Goal: Task Accomplishment & Management: Use online tool/utility

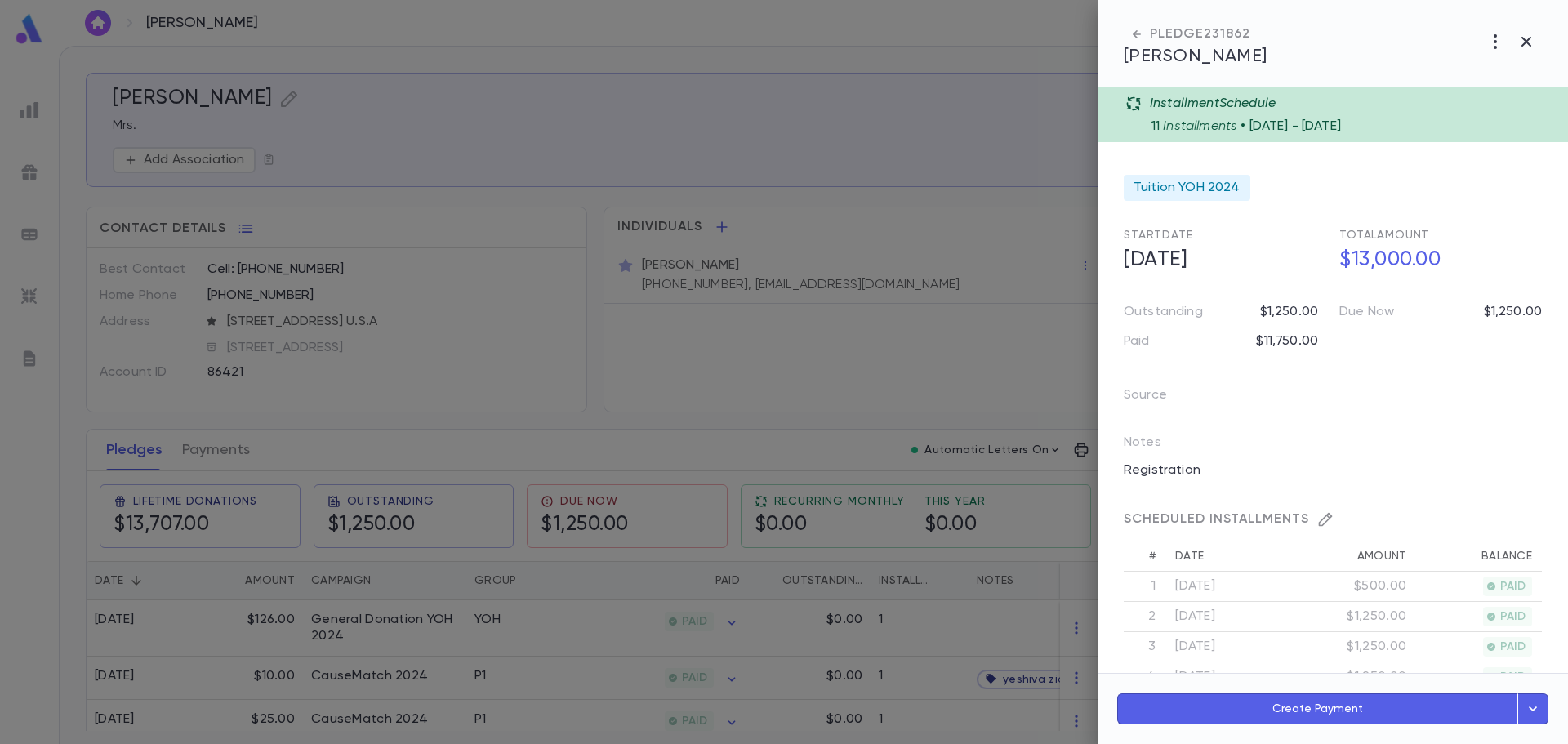
scroll to position [630, 0]
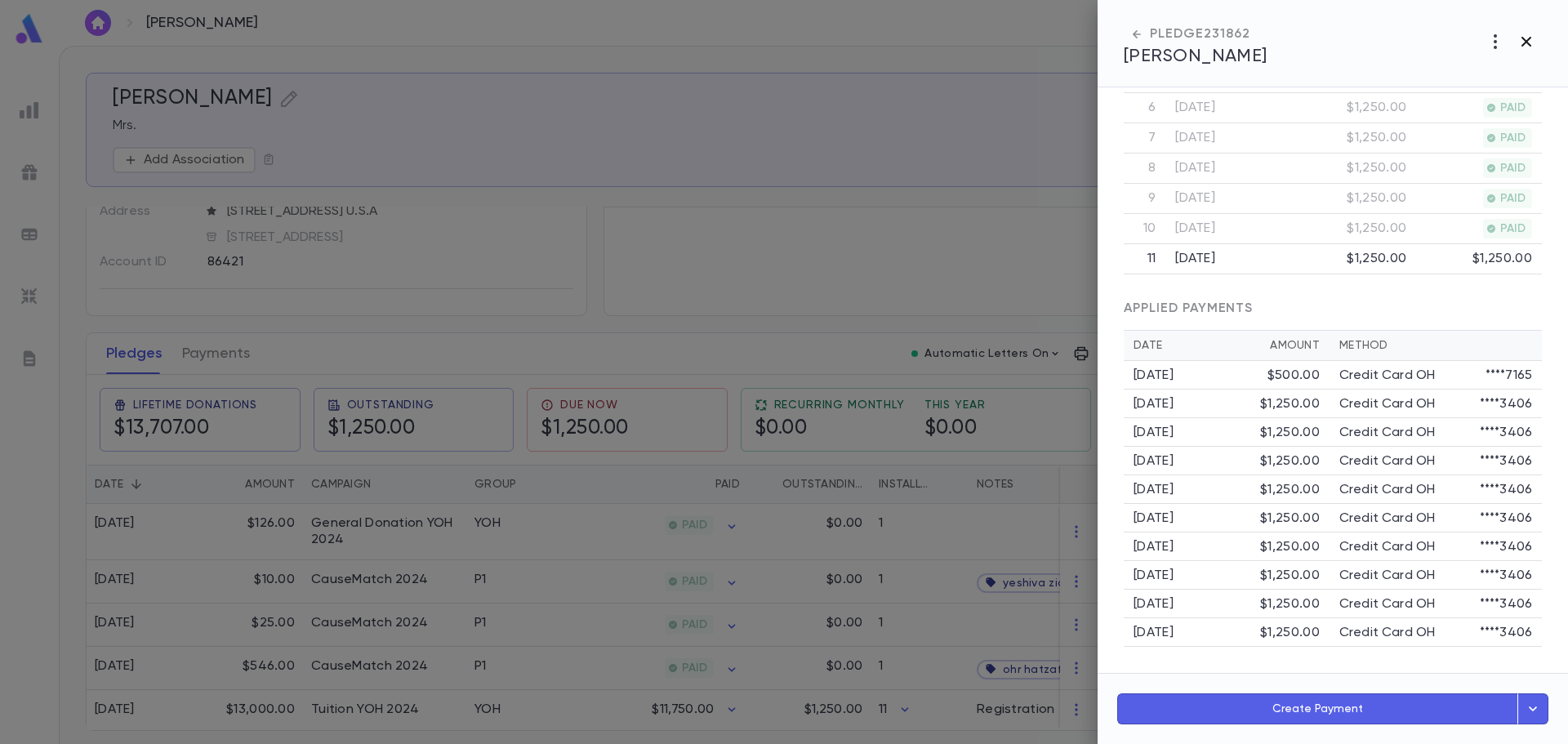
click at [1527, 53] on button "button" at bounding box center [1526, 42] width 31 height 31
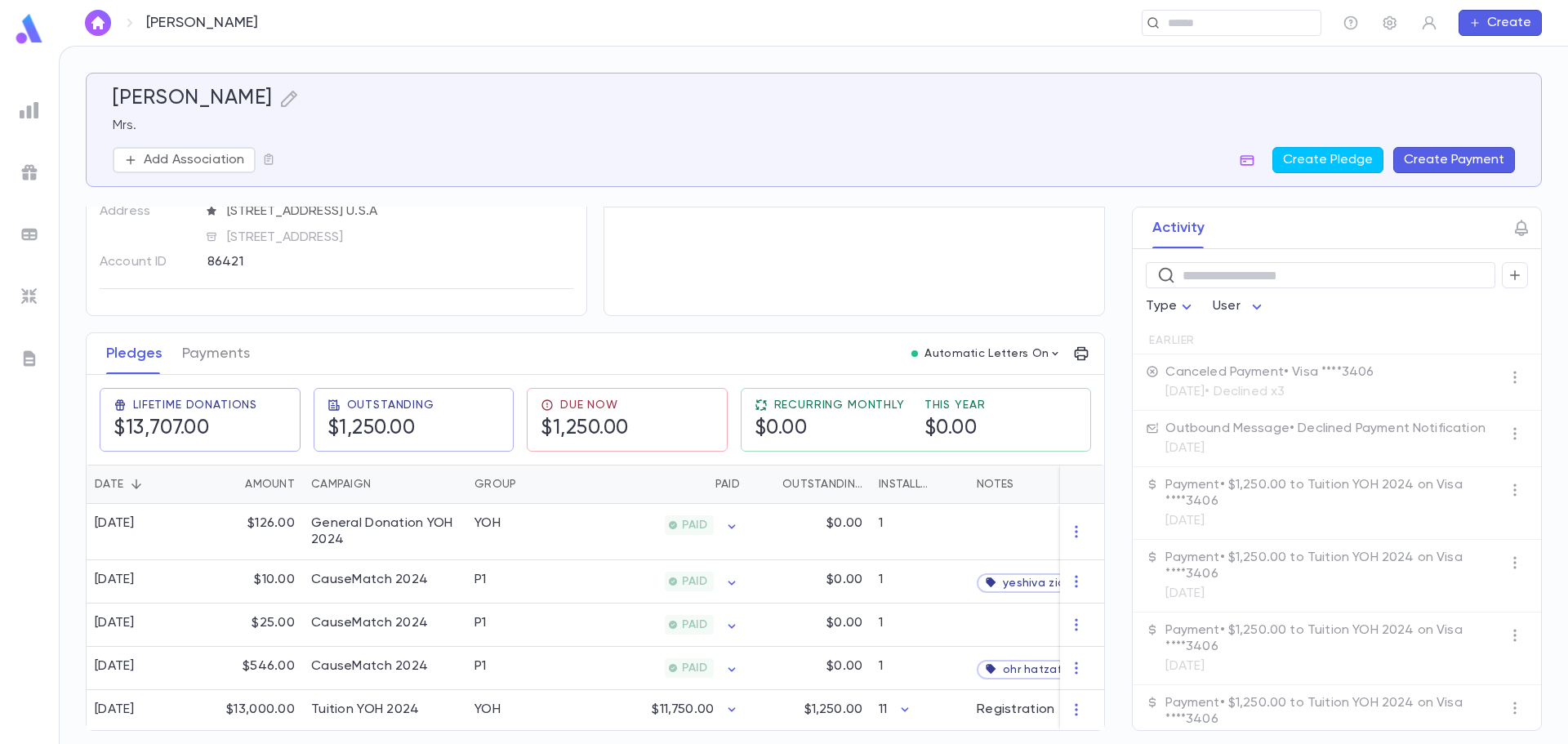
click at [1197, 38] on div "[PERSON_NAME] ​ Create" at bounding box center [814, 22] width 1509 height 45
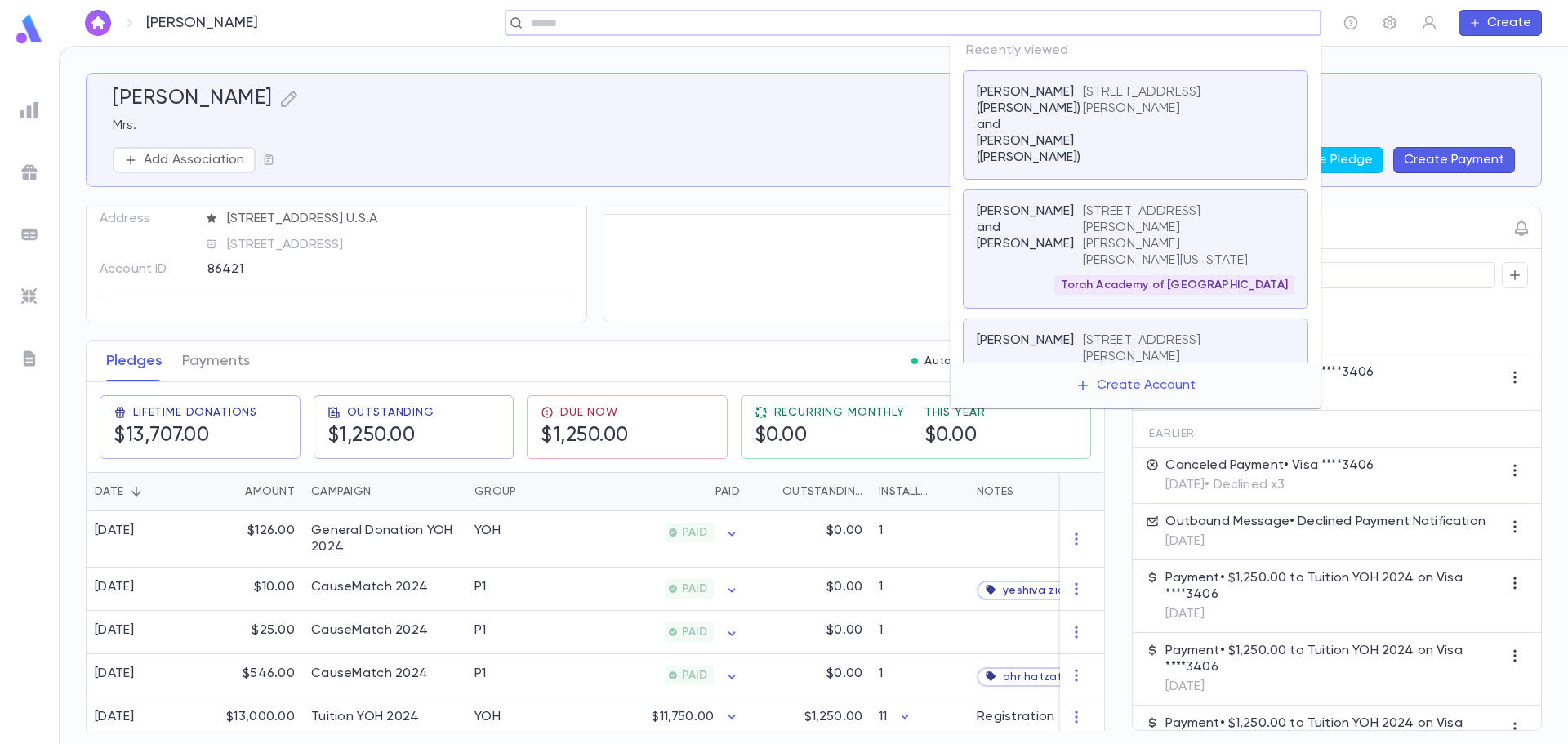
scroll to position [103, 0]
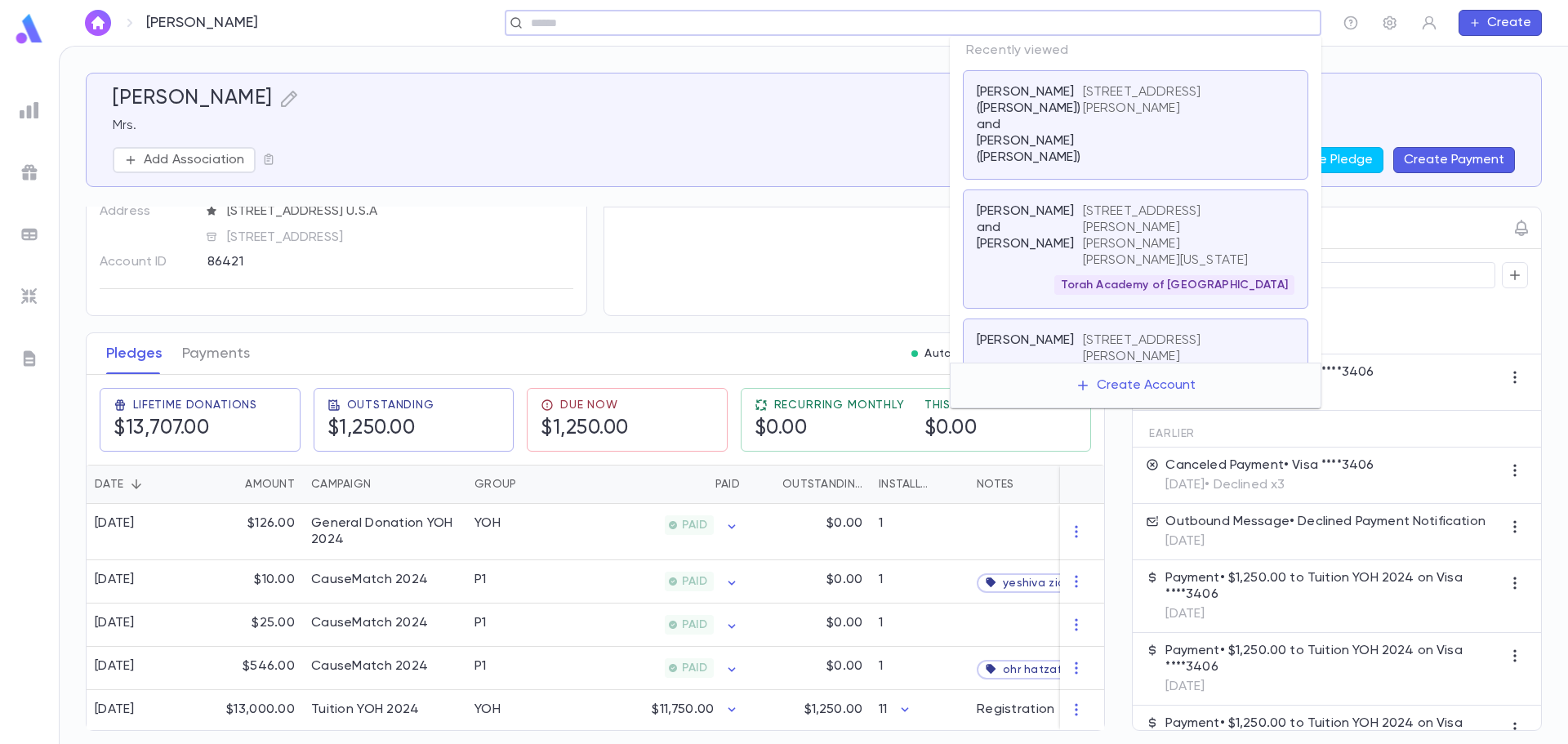
click at [1201, 31] on input "text" at bounding box center [907, 23] width 764 height 16
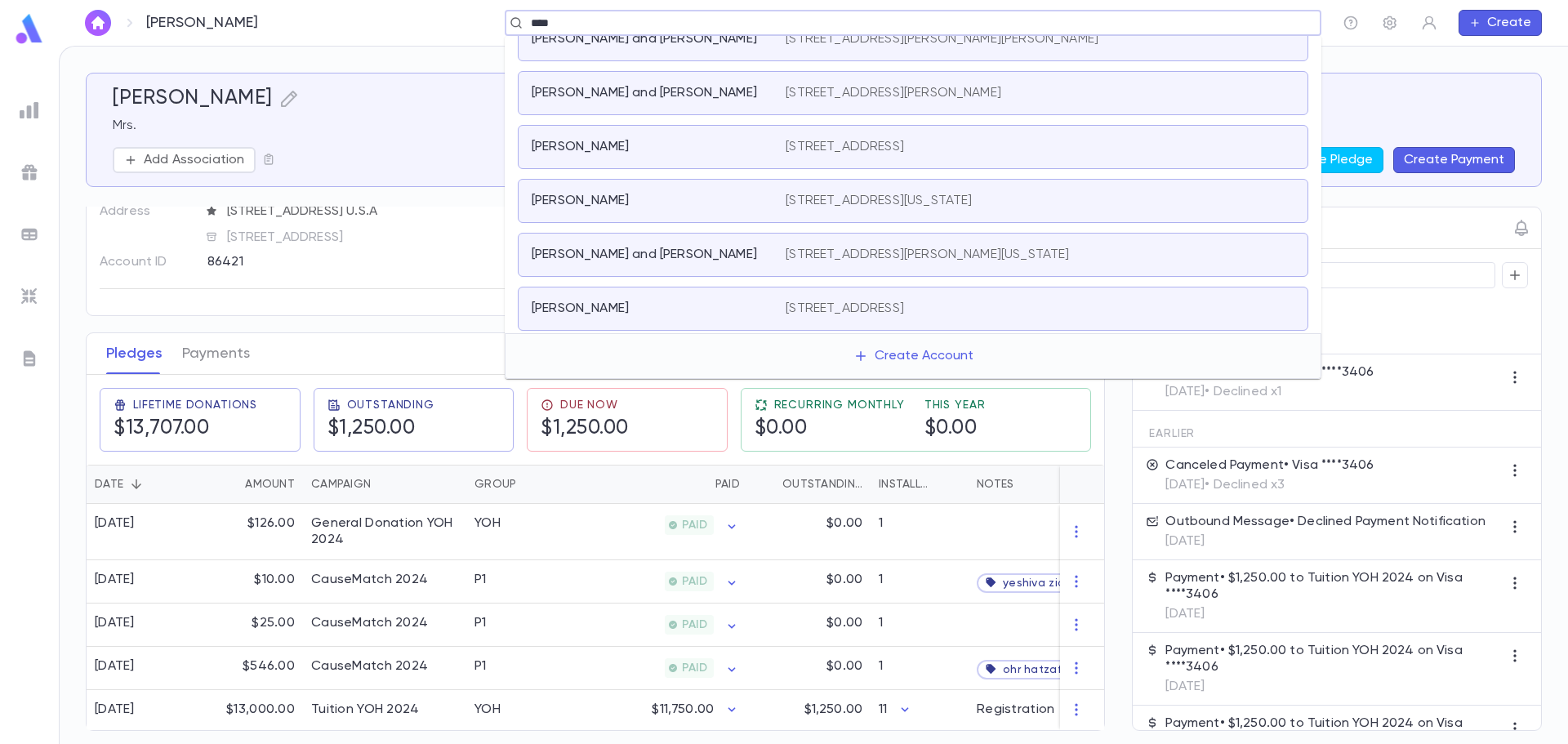
scroll to position [163, 0]
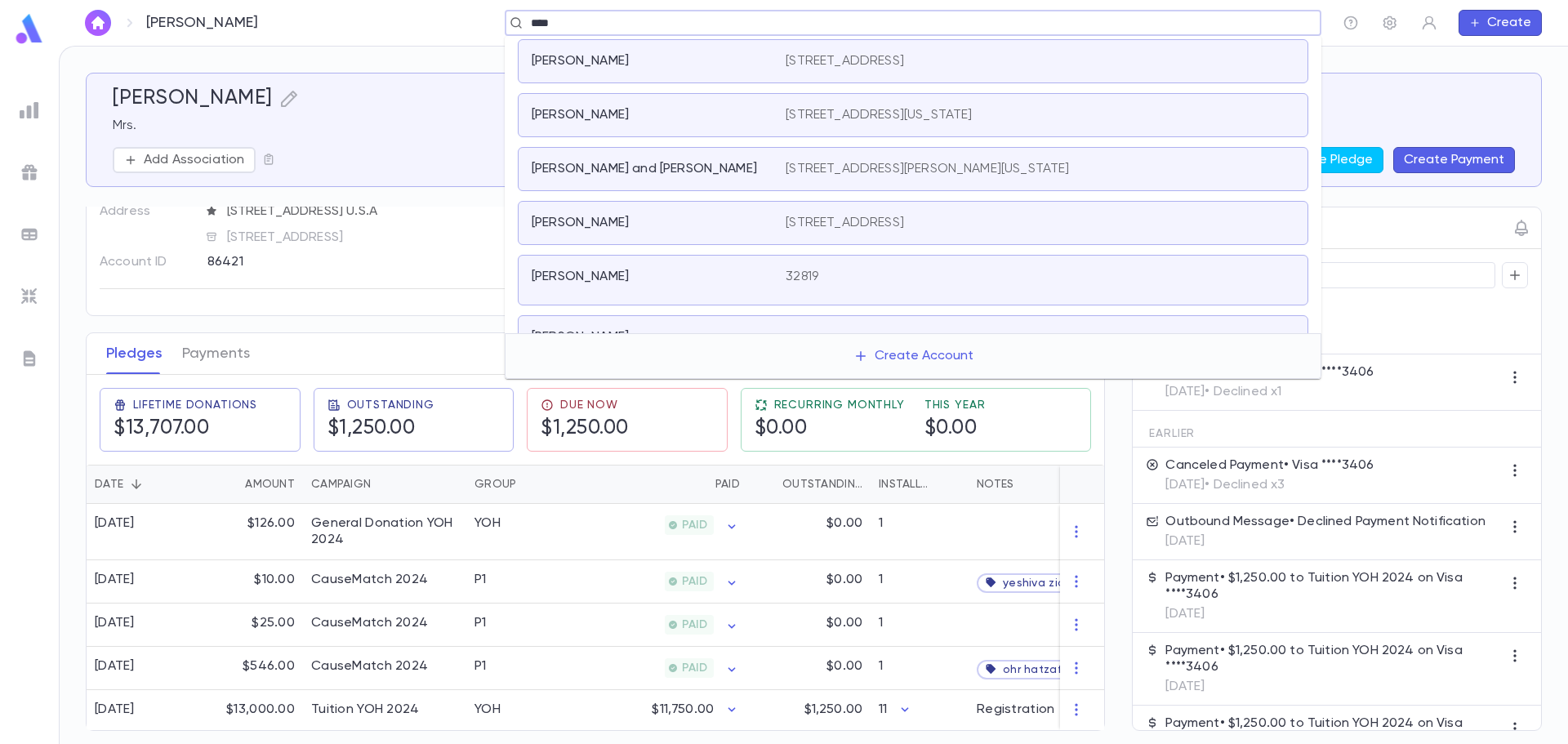
type input "****"
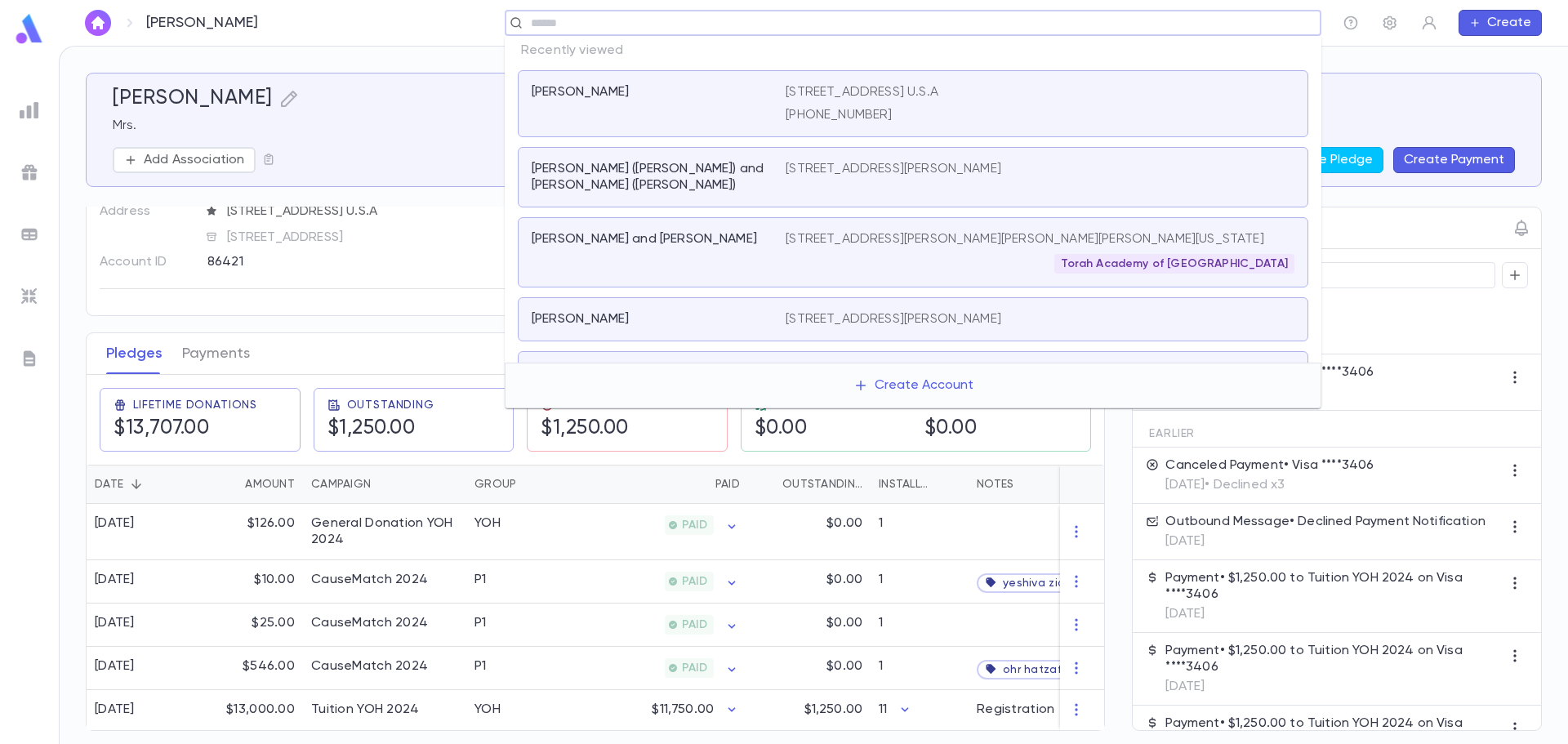
click at [706, 16] on input "text" at bounding box center [907, 23] width 764 height 16
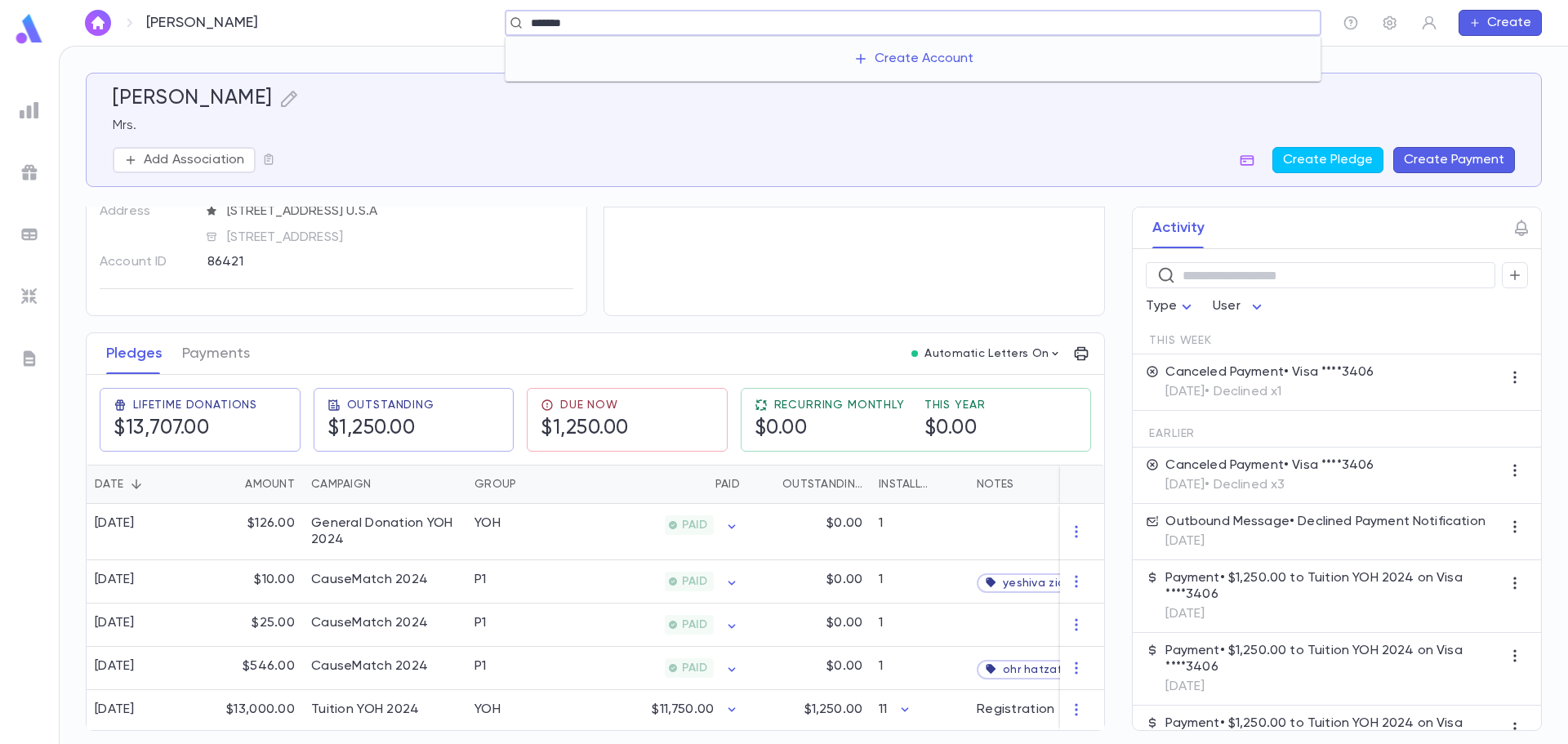
type input "********"
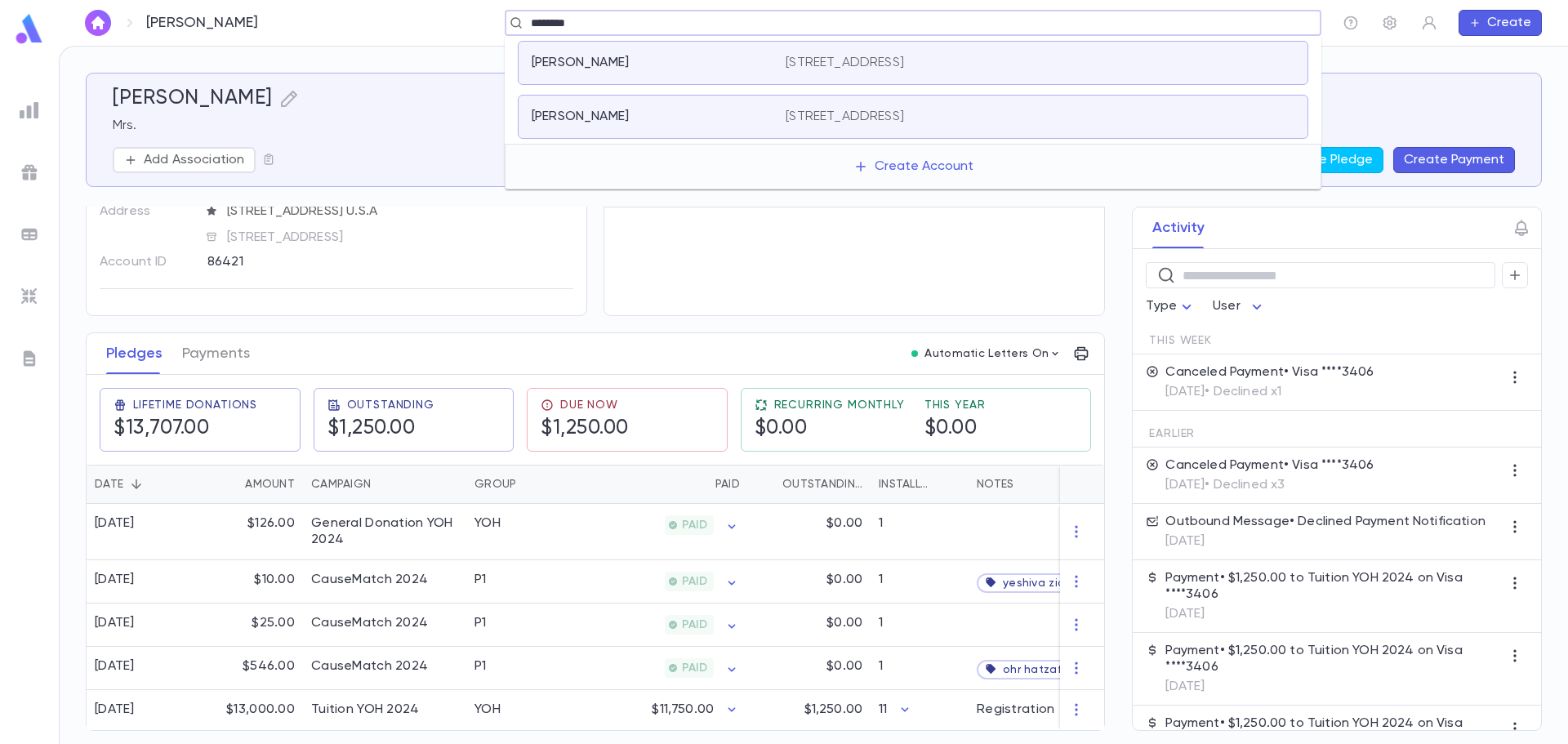
click at [669, 115] on div "[PERSON_NAME]" at bounding box center [648, 117] width 234 height 17
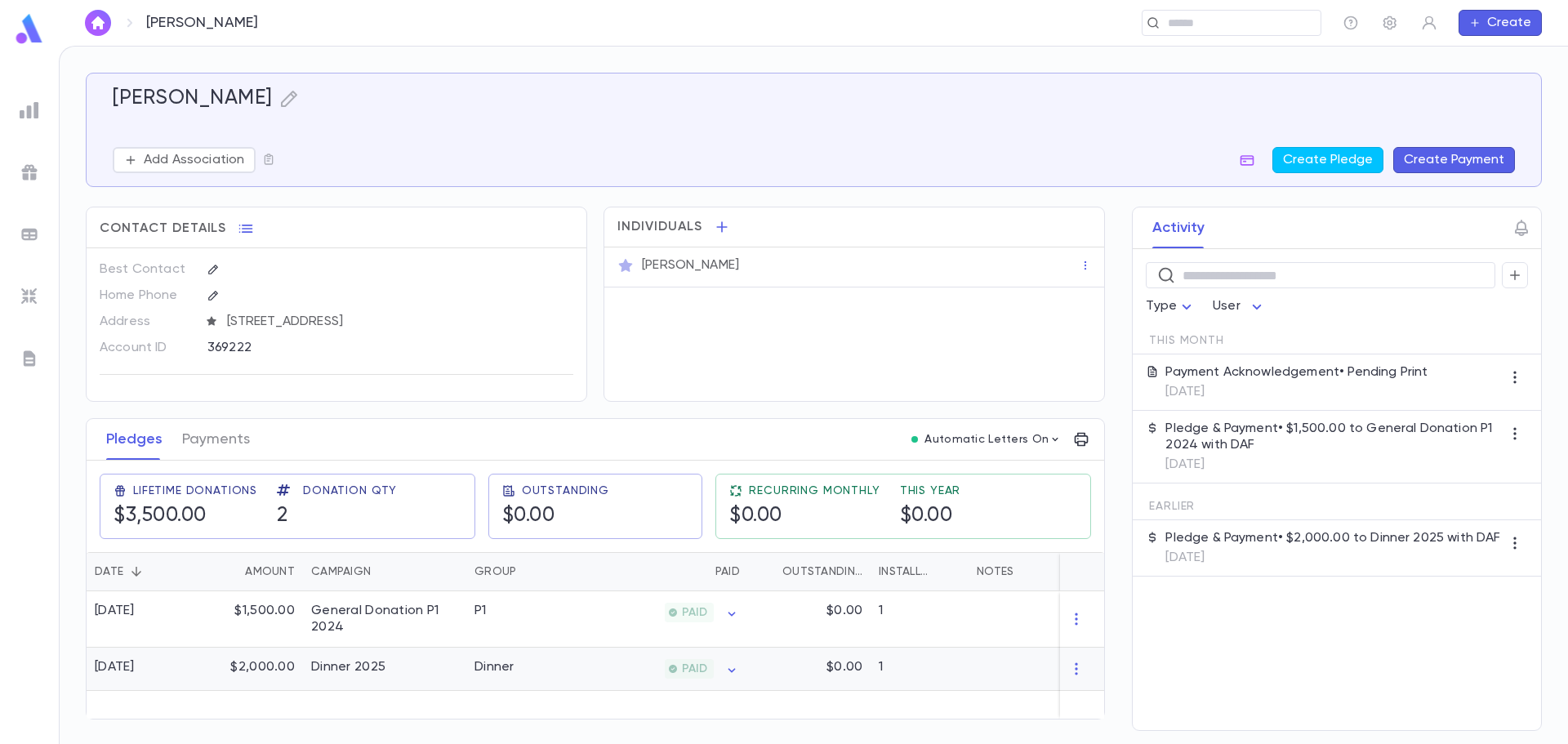
click at [405, 675] on div "Dinner 2025" at bounding box center [384, 669] width 163 height 43
